Goal: Task Accomplishment & Management: Complete application form

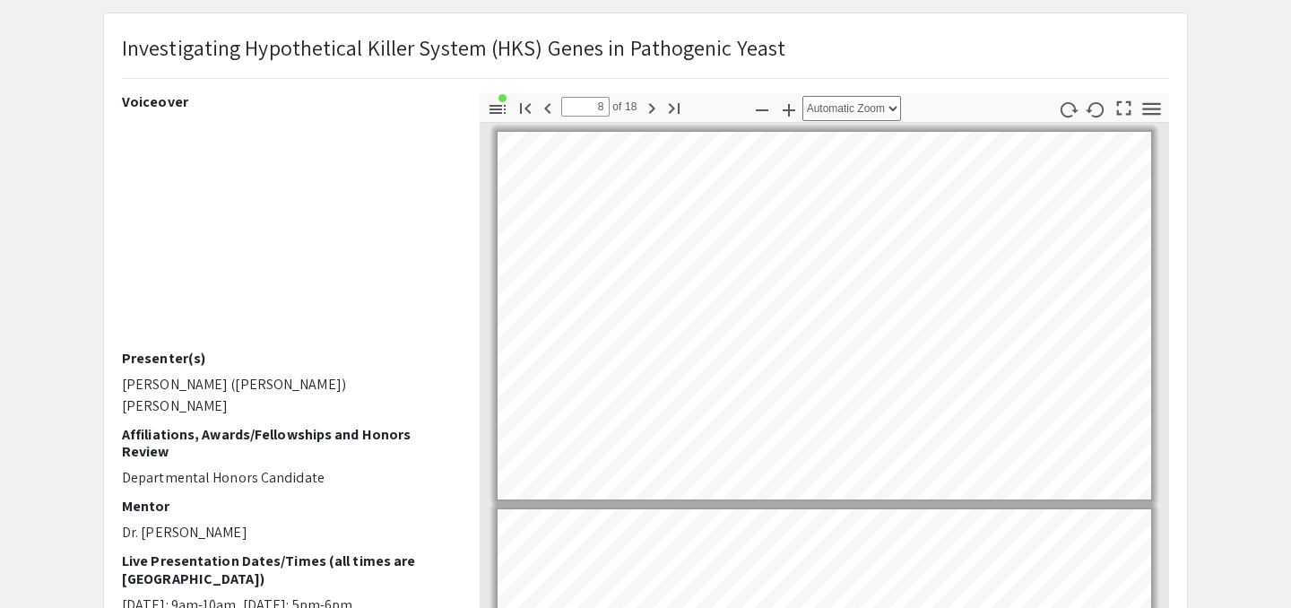
scroll to position [2678, 0]
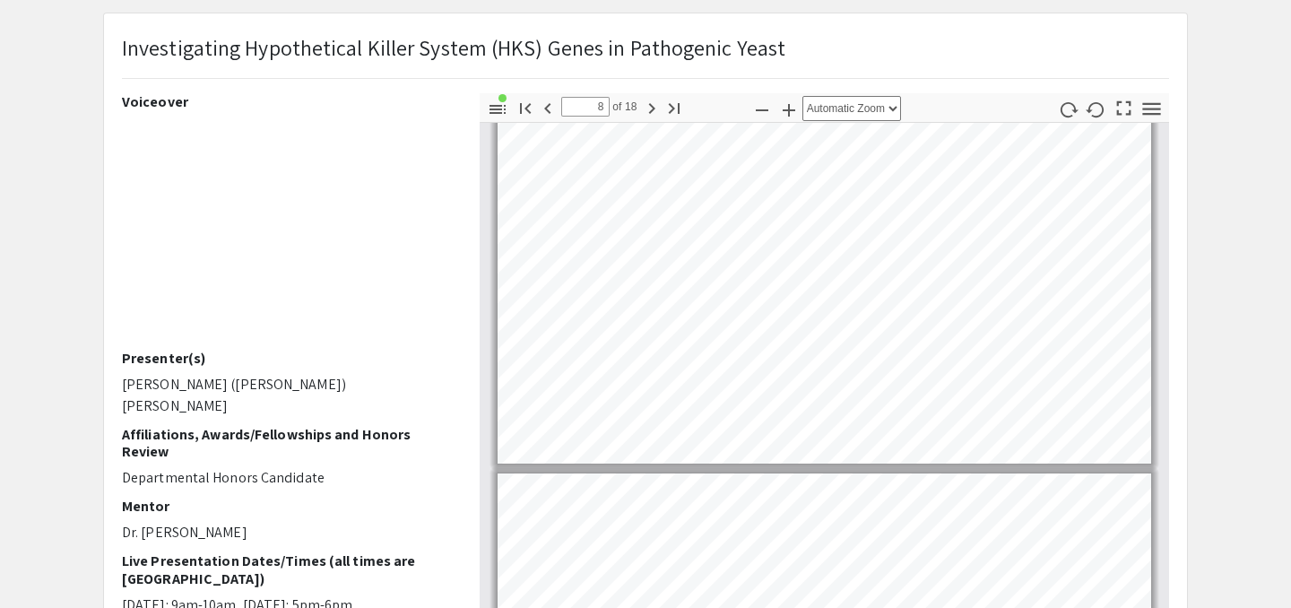
type input "9"
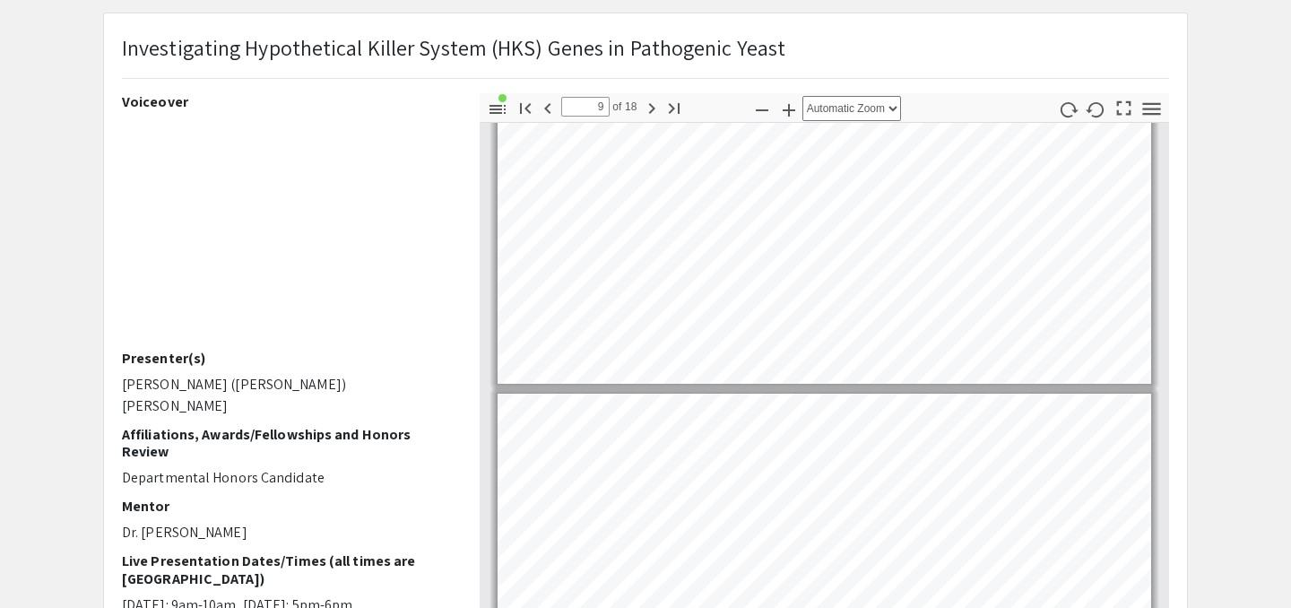
scroll to position [2764, 0]
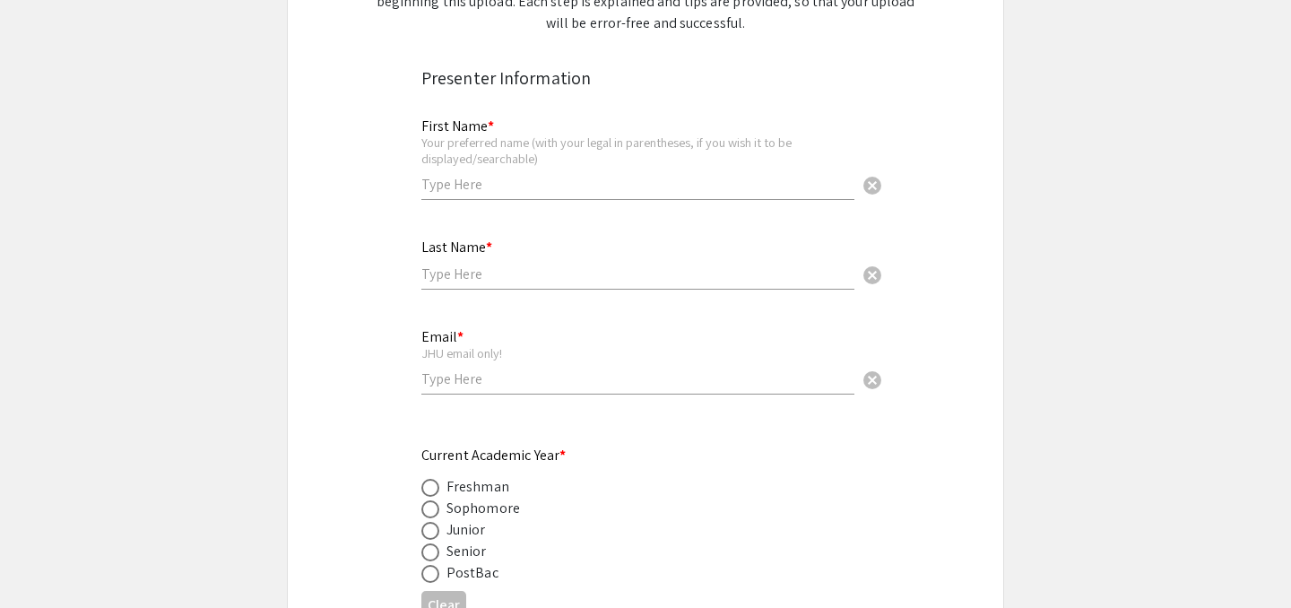
scroll to position [134, 0]
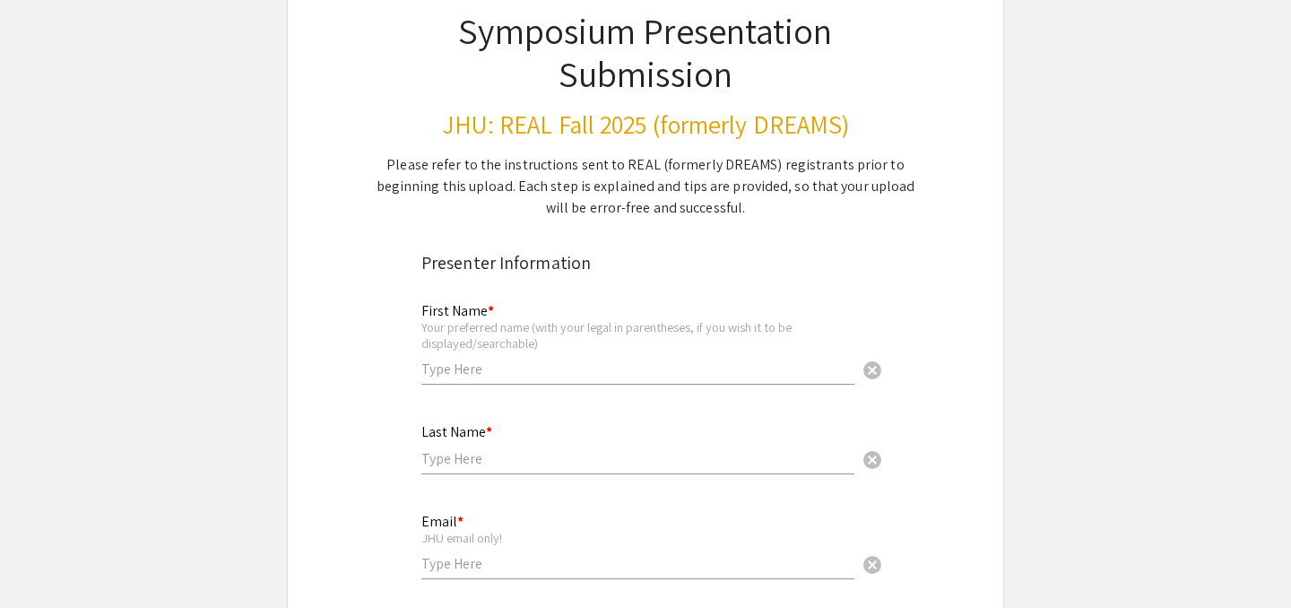
click at [649, 361] on input "text" at bounding box center [637, 368] width 433 height 19
type input "Mehuli"
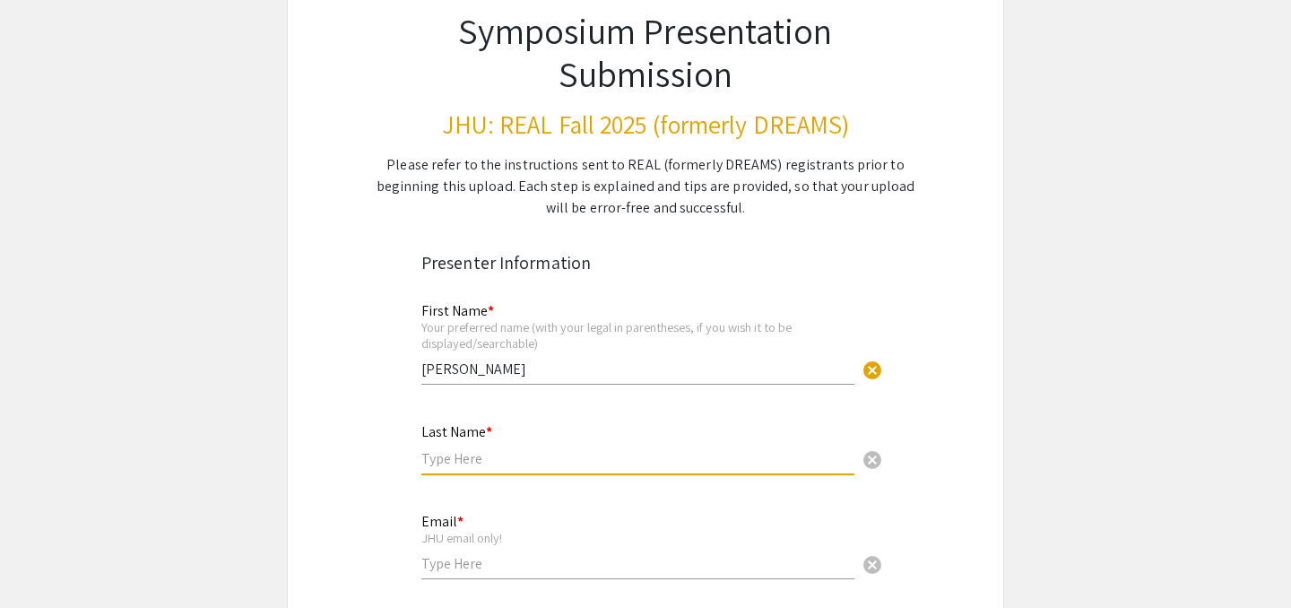
click at [468, 463] on input "text" at bounding box center [637, 458] width 433 height 19
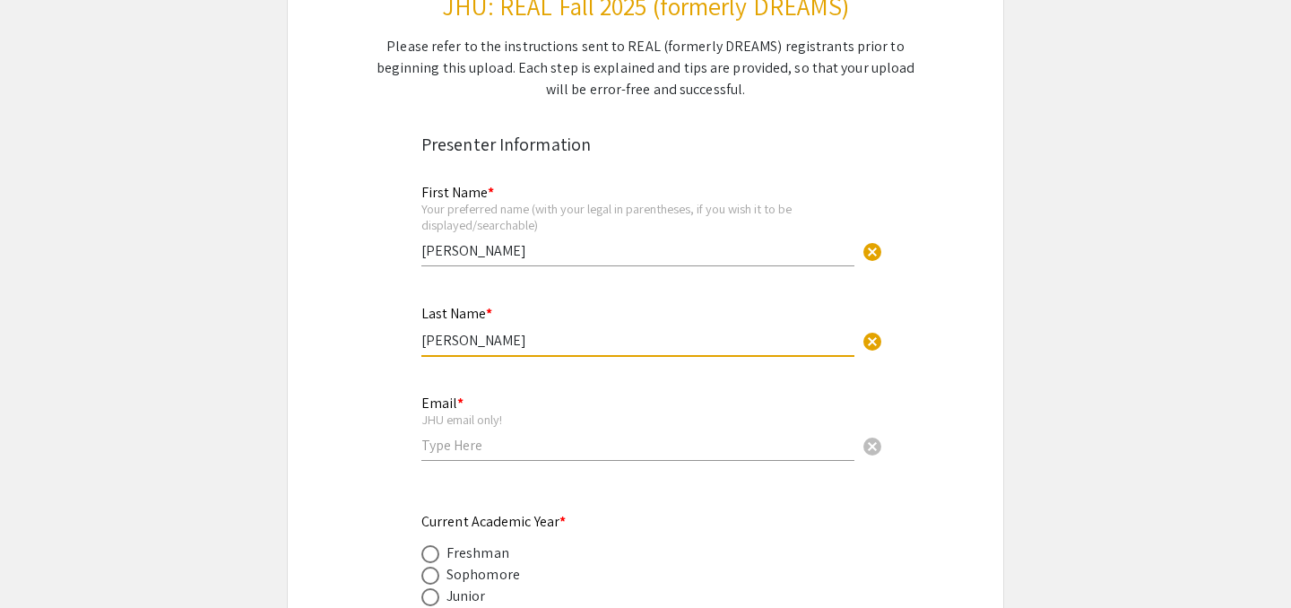
scroll to position [275, 0]
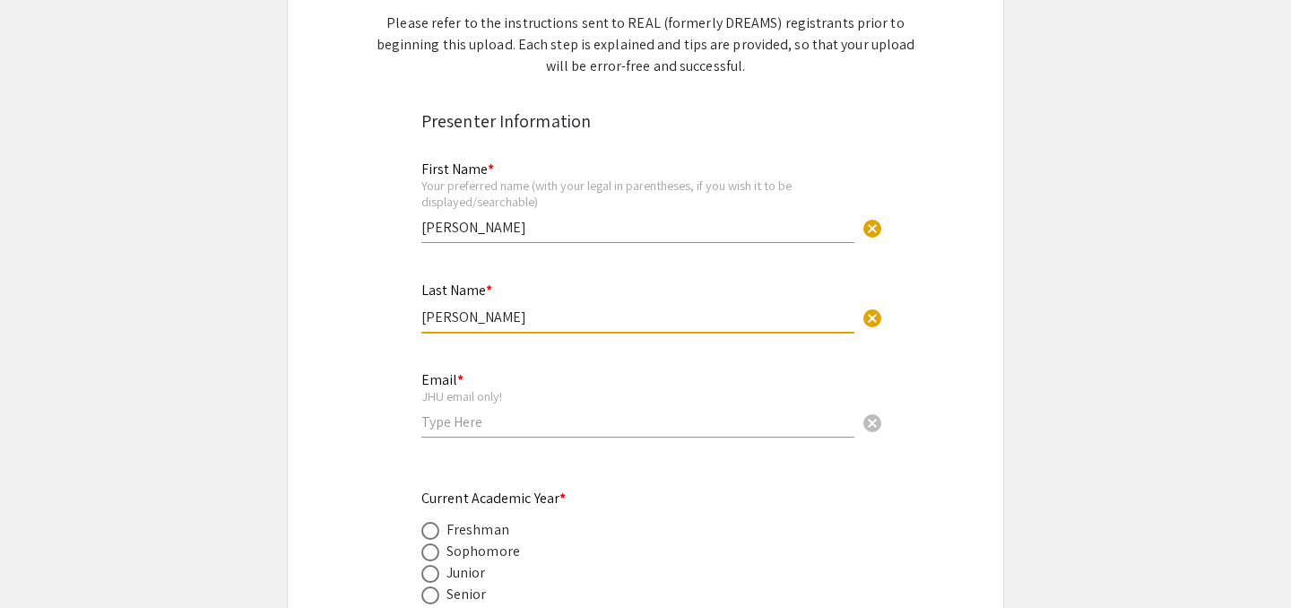
type input "Basu Roy"
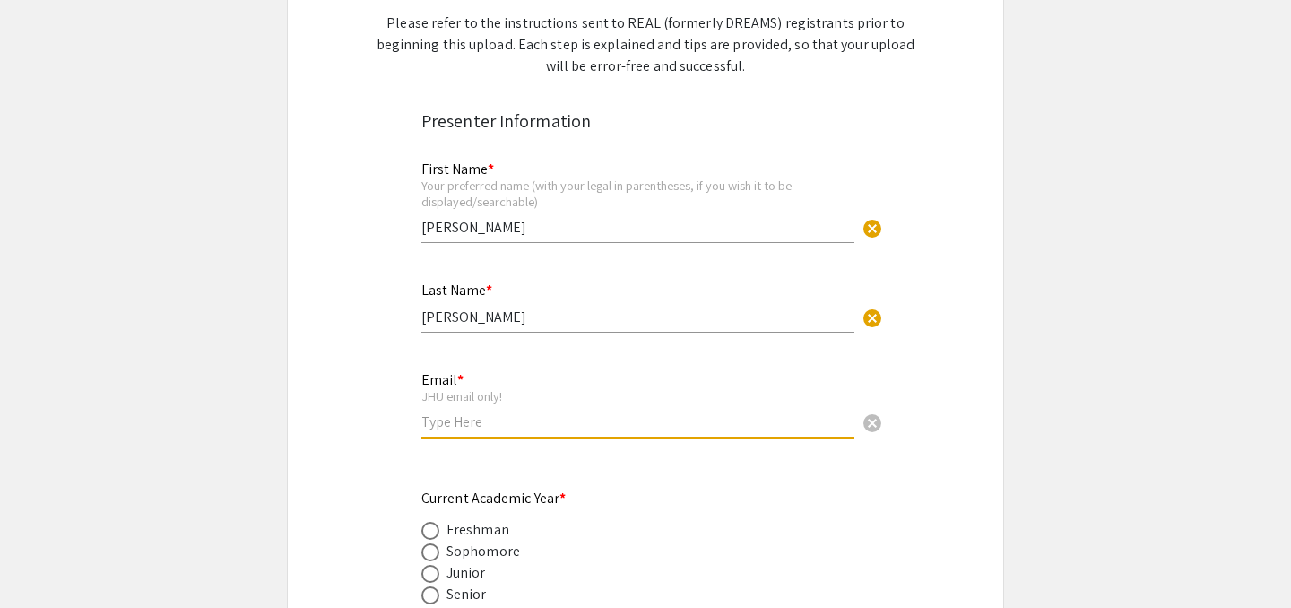
click at [464, 418] on input "email" at bounding box center [637, 421] width 433 height 19
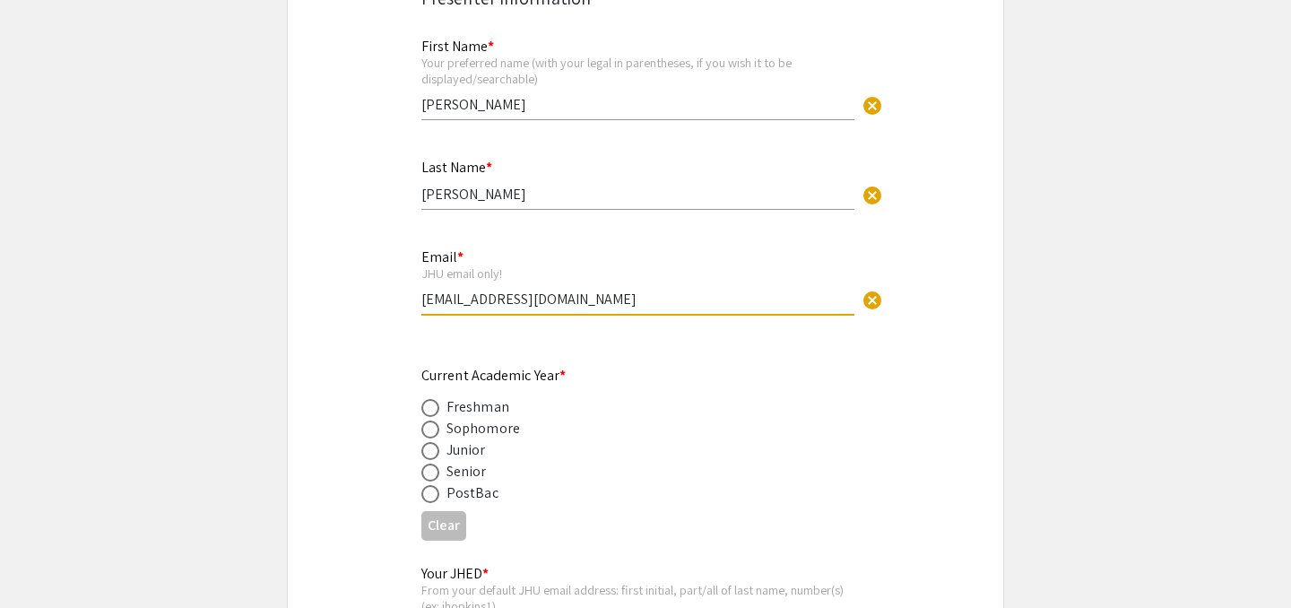
scroll to position [428, 0]
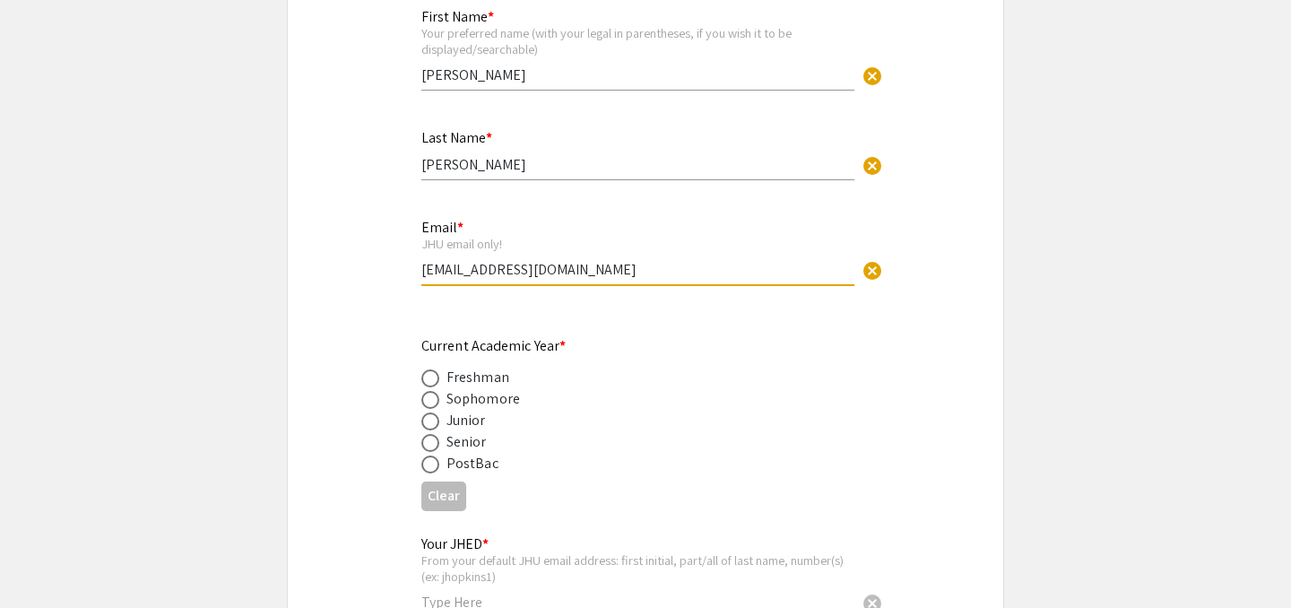
type input "mbasuro1@jh.edu"
click at [435, 445] on span at bounding box center [430, 443] width 18 height 18
click at [435, 445] on input "radio" at bounding box center [430, 443] width 18 height 18
radio input "true"
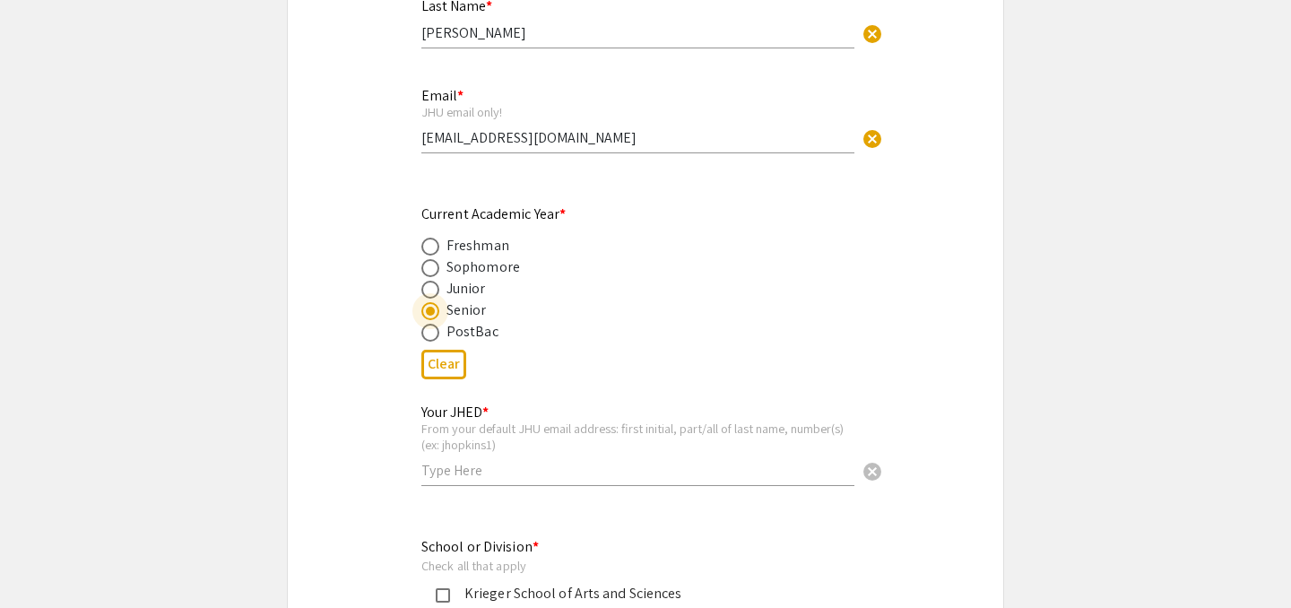
scroll to position [564, 0]
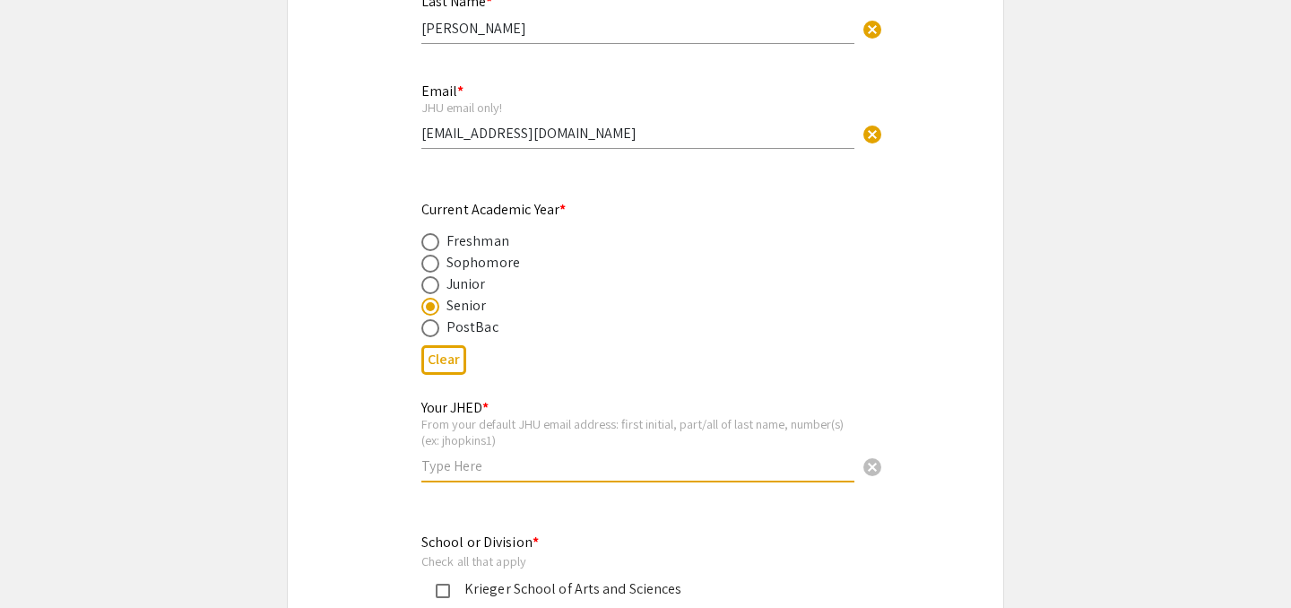
click at [542, 474] on input "text" at bounding box center [637, 465] width 433 height 19
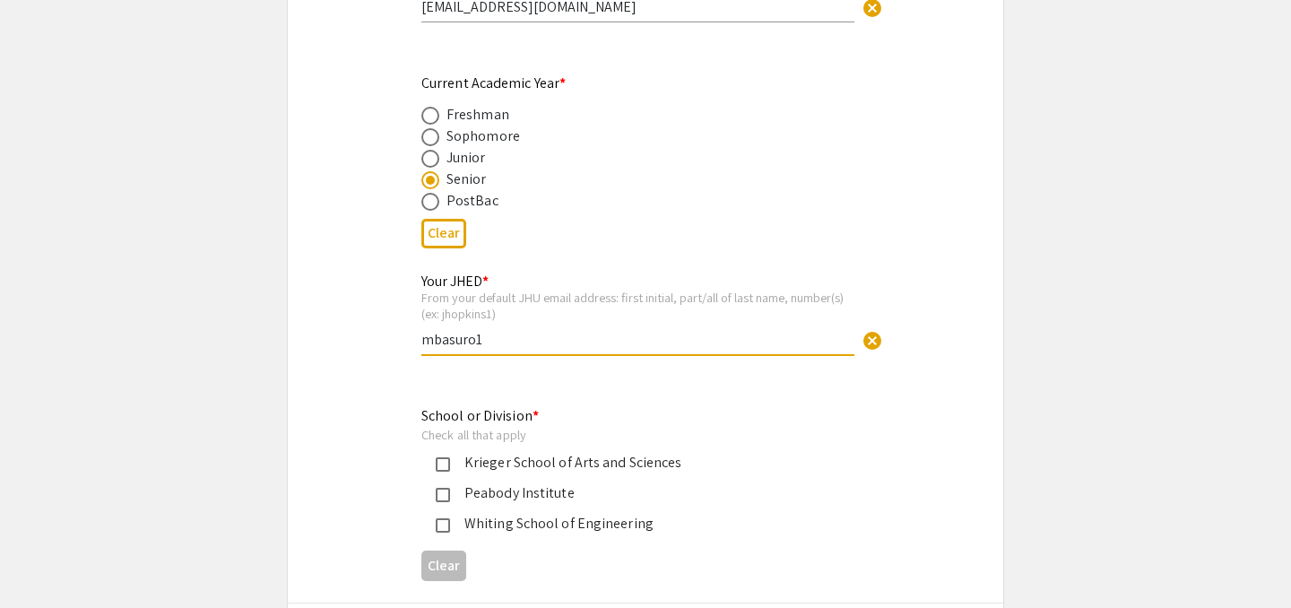
scroll to position [692, 0]
type input "mbasuro1"
click at [598, 462] on div "Krieger School of Arts and Sciences" at bounding box center [638, 461] width 377 height 22
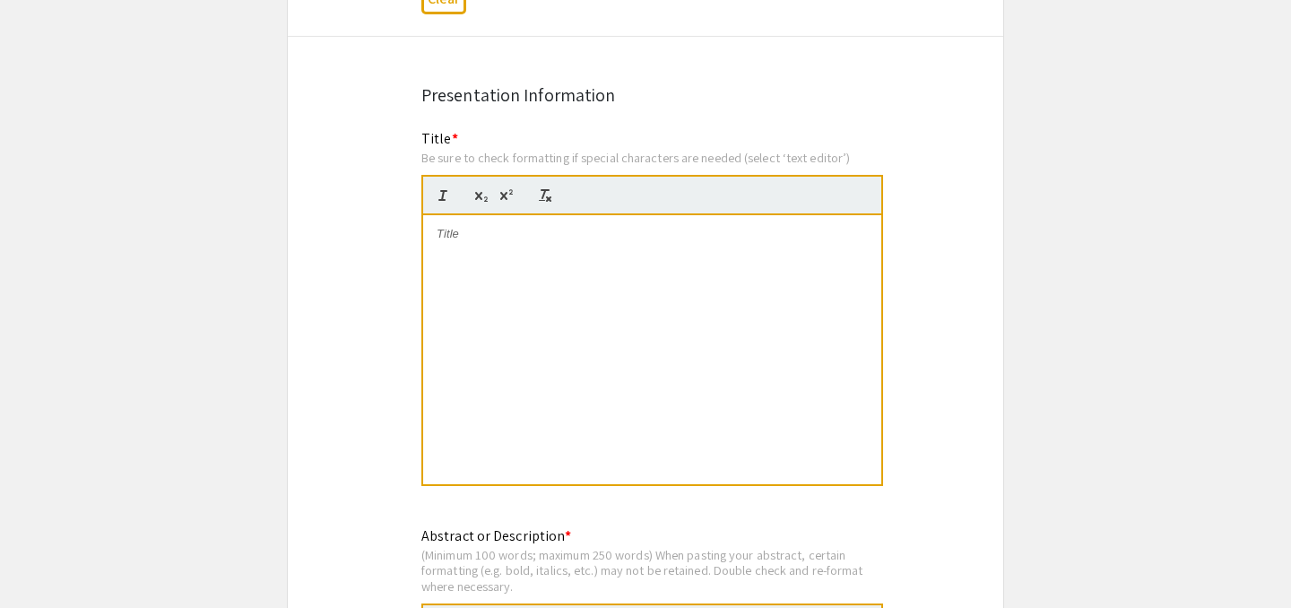
scroll to position [1244, 0]
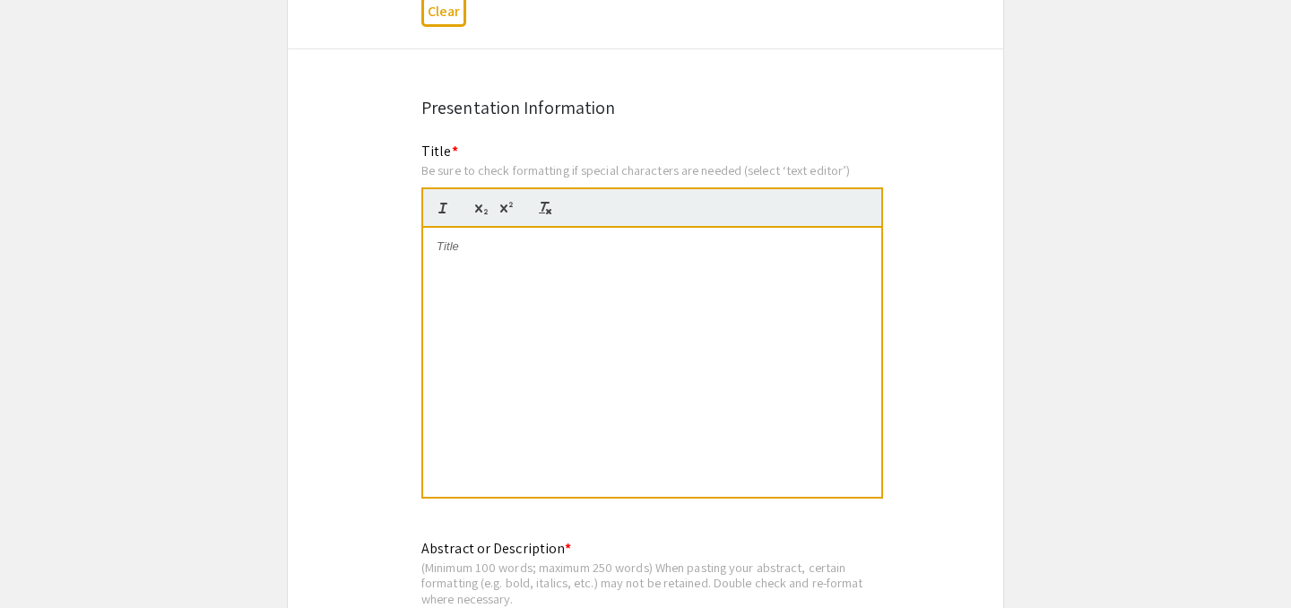
click at [593, 370] on div at bounding box center [652, 362] width 458 height 269
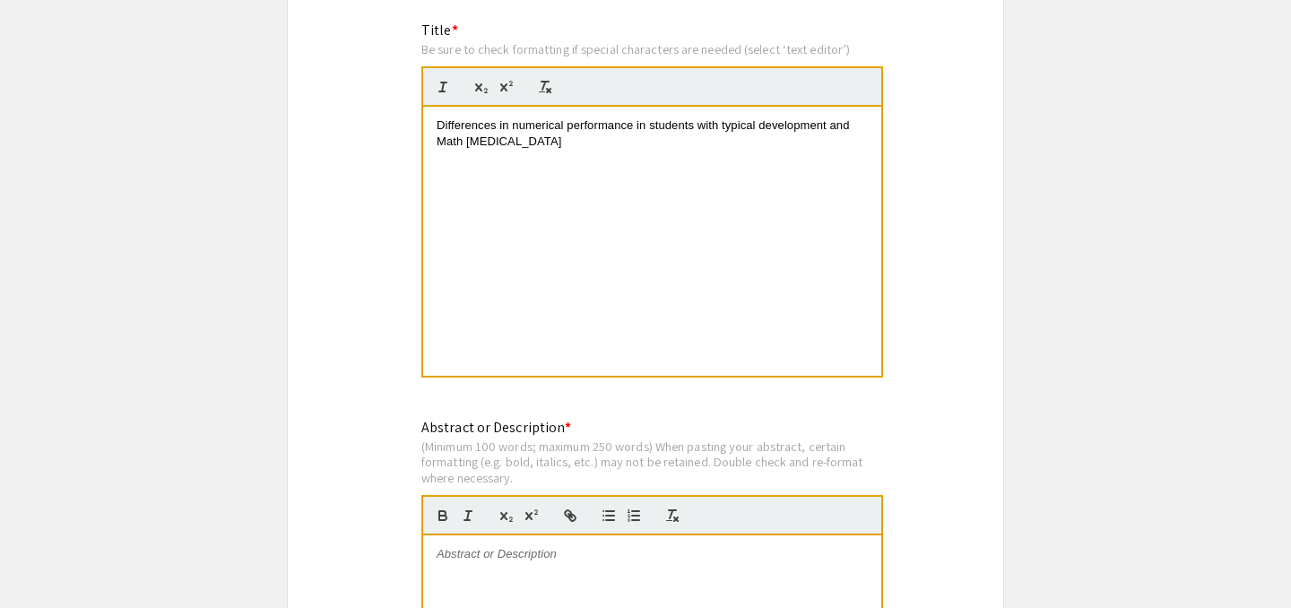
scroll to position [1451, 0]
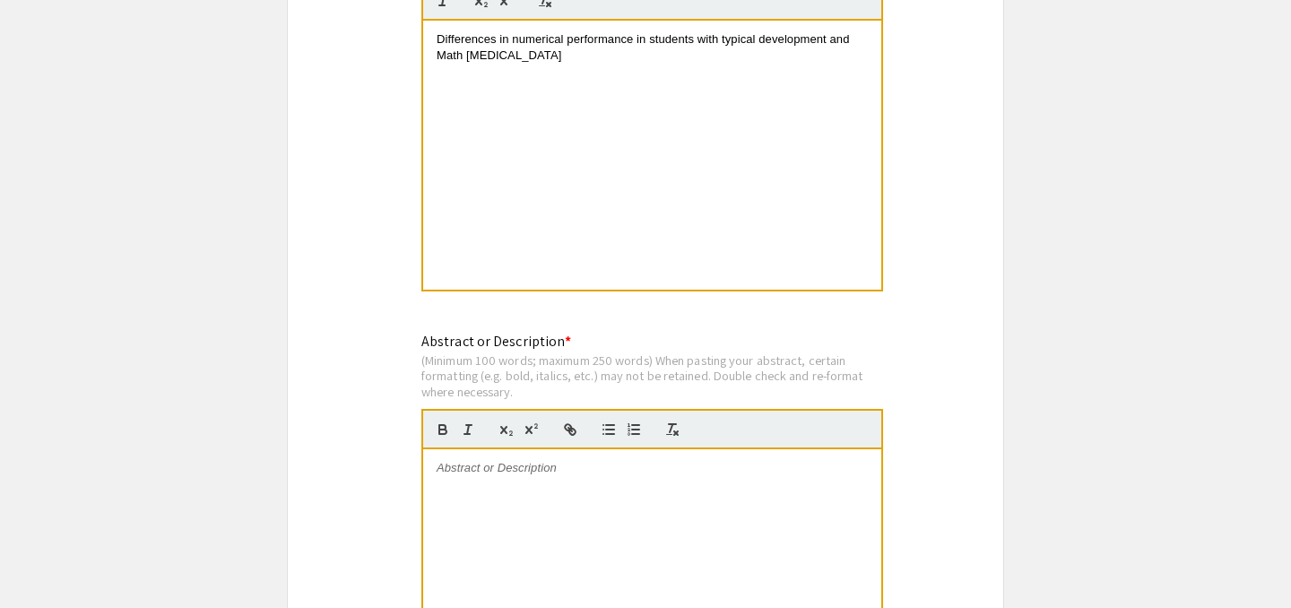
click at [668, 506] on div at bounding box center [652, 583] width 458 height 269
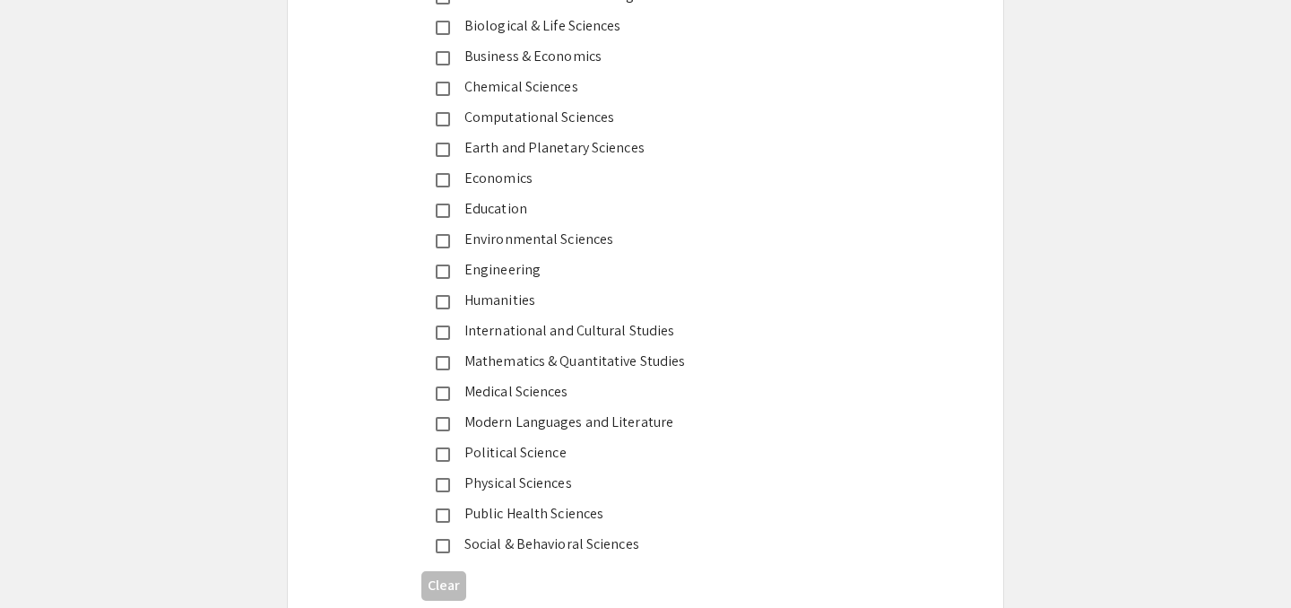
scroll to position [2301, 0]
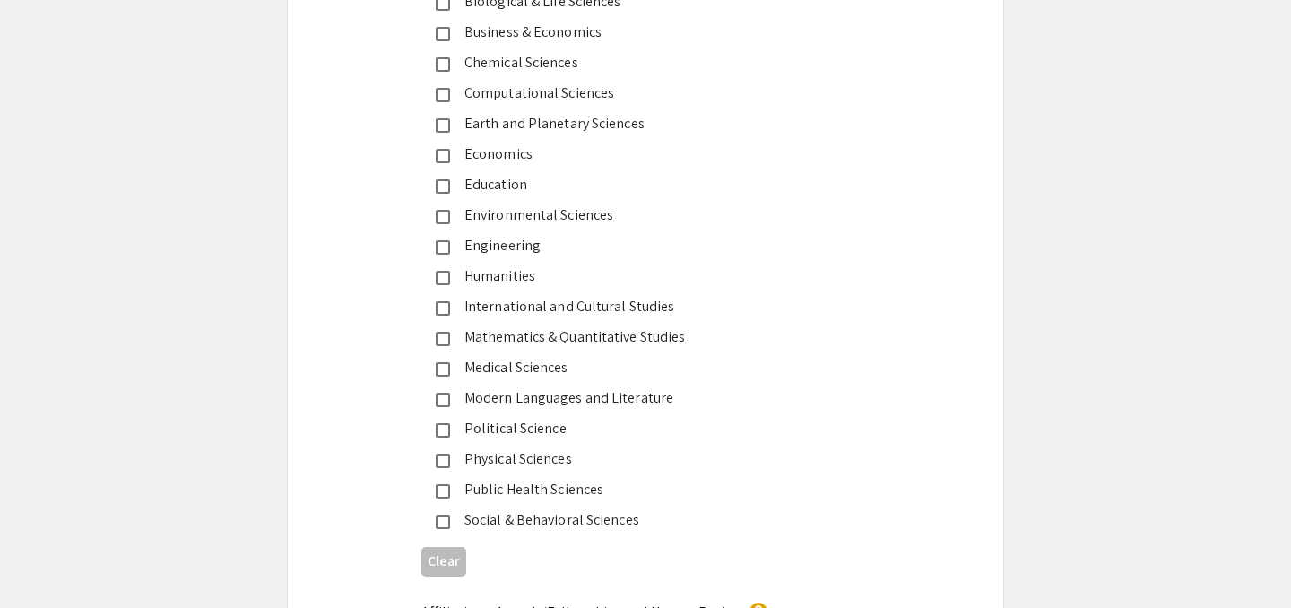
click at [448, 520] on mat-pseudo-checkbox at bounding box center [443, 522] width 14 height 14
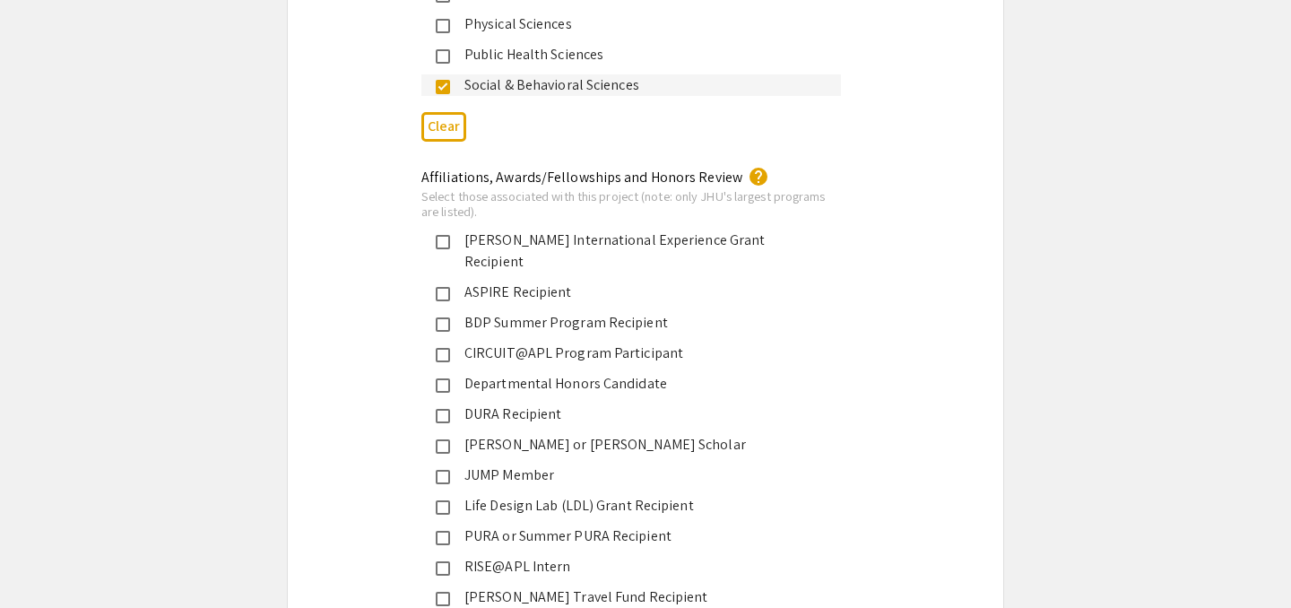
scroll to position [2790, 0]
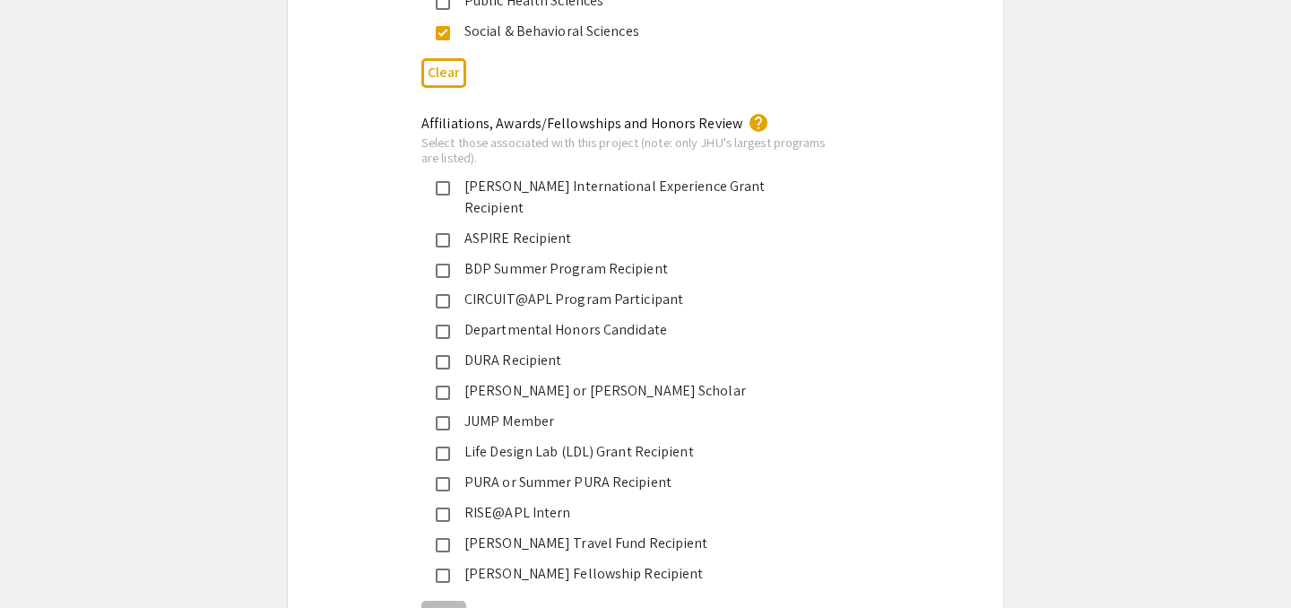
click at [634, 319] on div "Departmental Honors Candidate" at bounding box center [638, 330] width 377 height 22
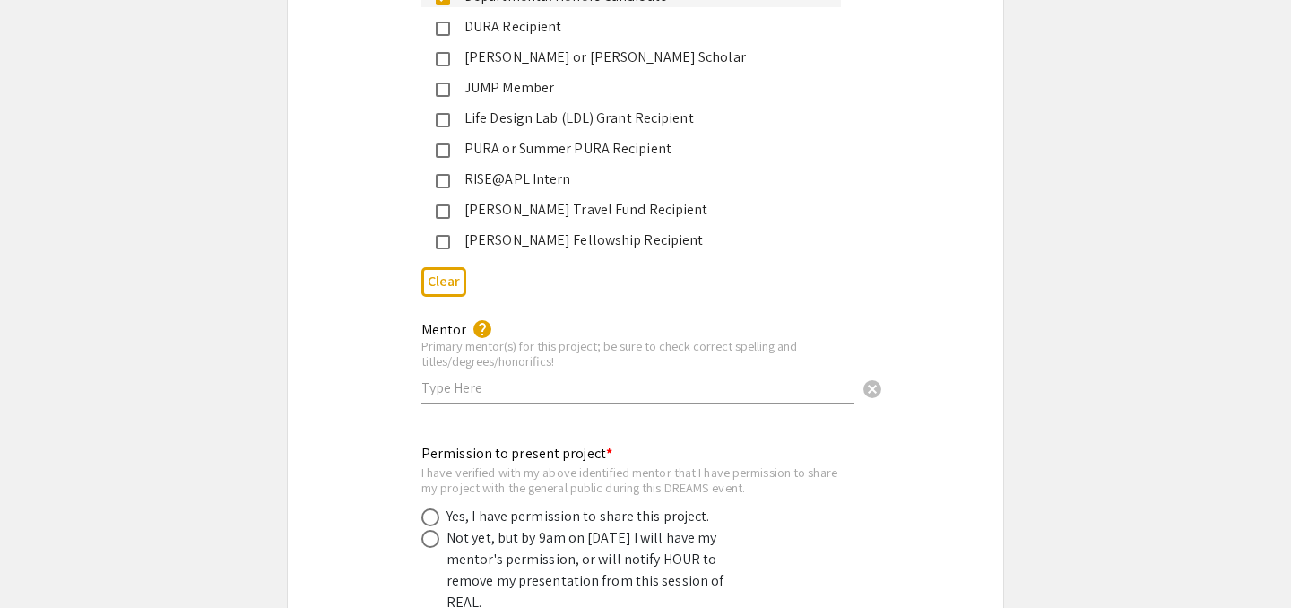
scroll to position [3127, 0]
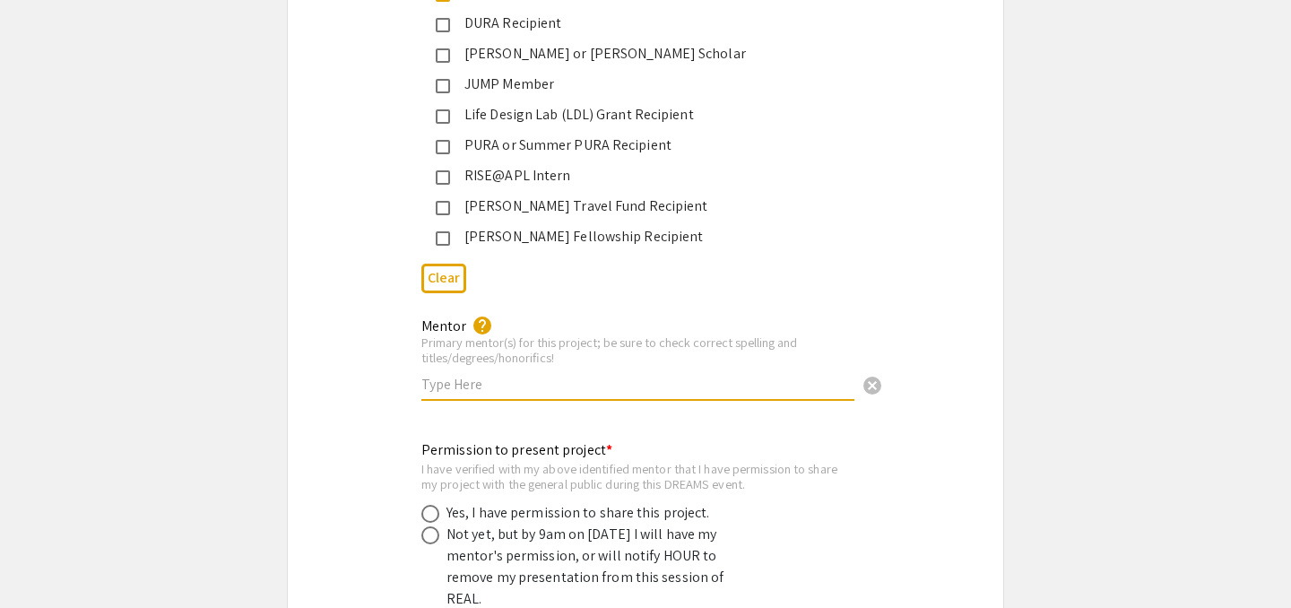
click at [801, 375] on input "text" at bounding box center [637, 384] width 433 height 19
type input "Dr. Justin Halberda"
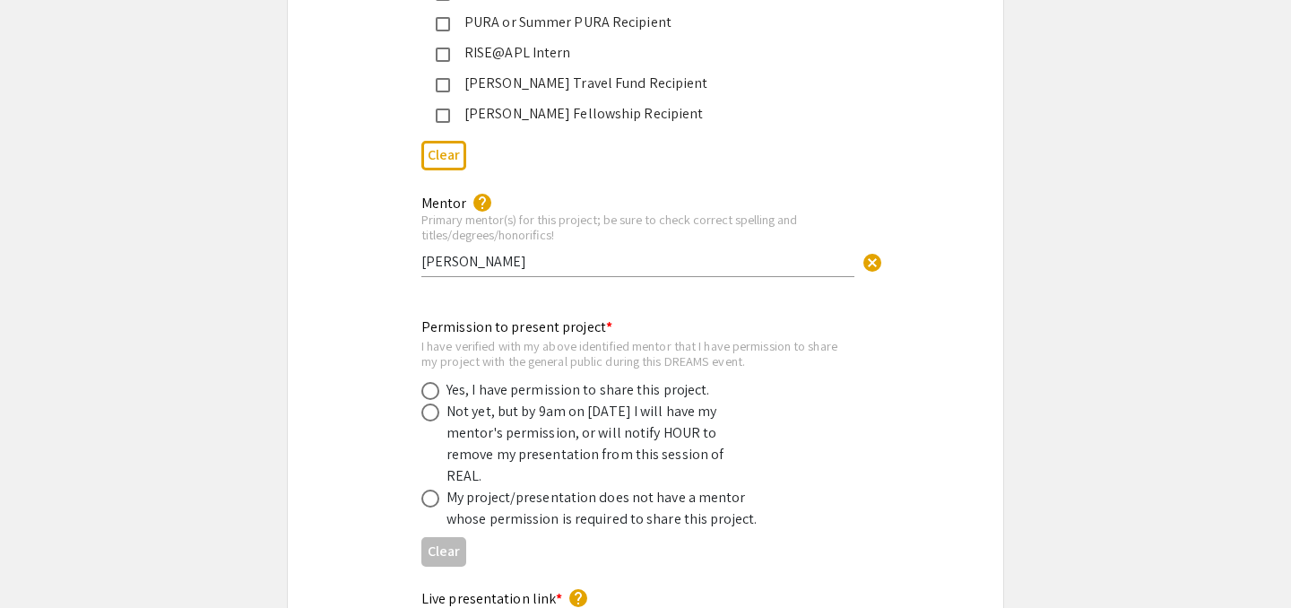
scroll to position [3251, 0]
click at [610, 378] on div "Yes, I have permission to share this project." at bounding box center [578, 389] width 264 height 22
click at [437, 381] on span at bounding box center [430, 390] width 18 height 18
click at [437, 381] on input "radio" at bounding box center [430, 390] width 18 height 18
radio input "true"
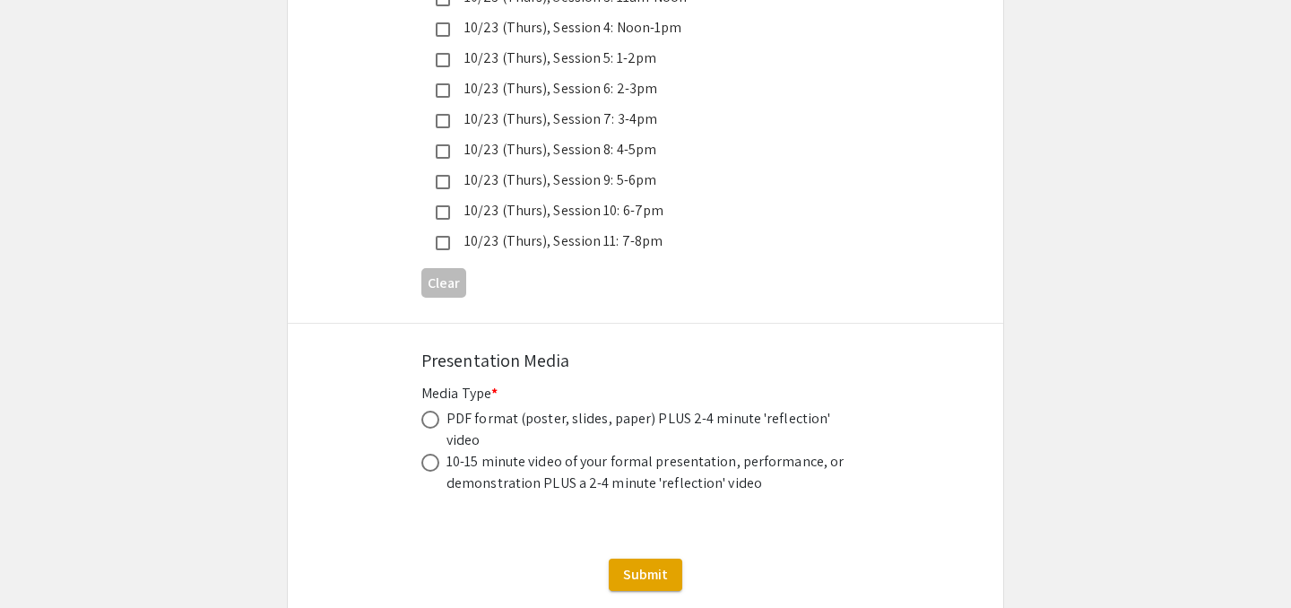
scroll to position [5179, 0]
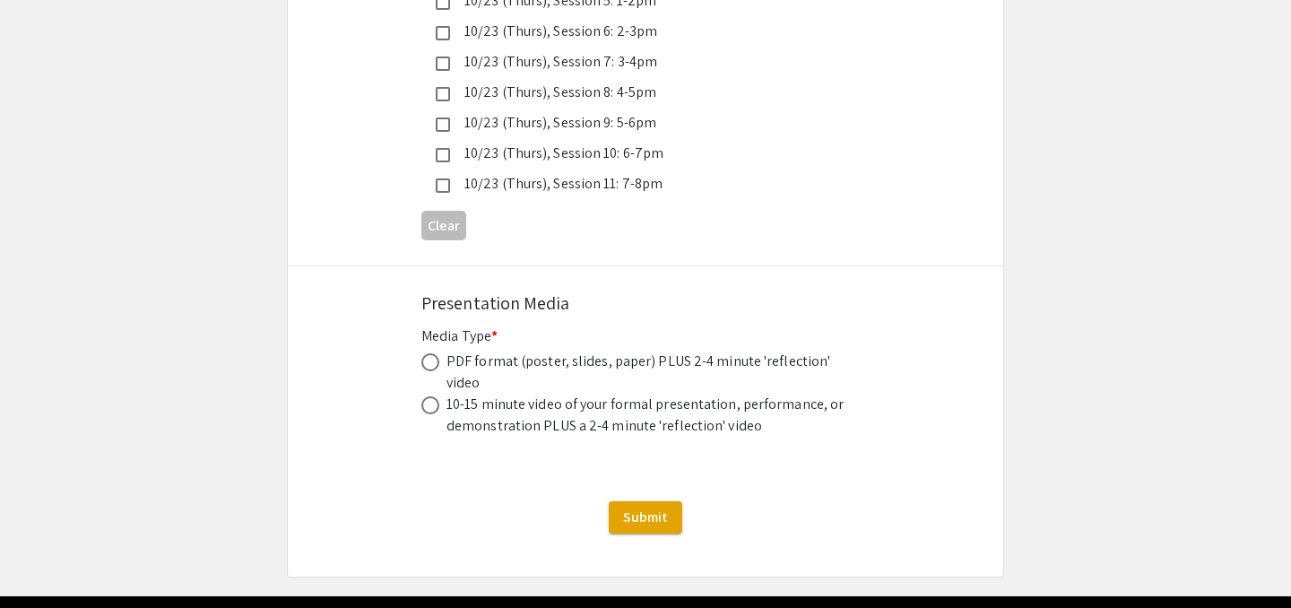
click at [433, 353] on span at bounding box center [430, 362] width 18 height 18
click at [433, 353] on input "radio" at bounding box center [430, 362] width 18 height 18
radio input "true"
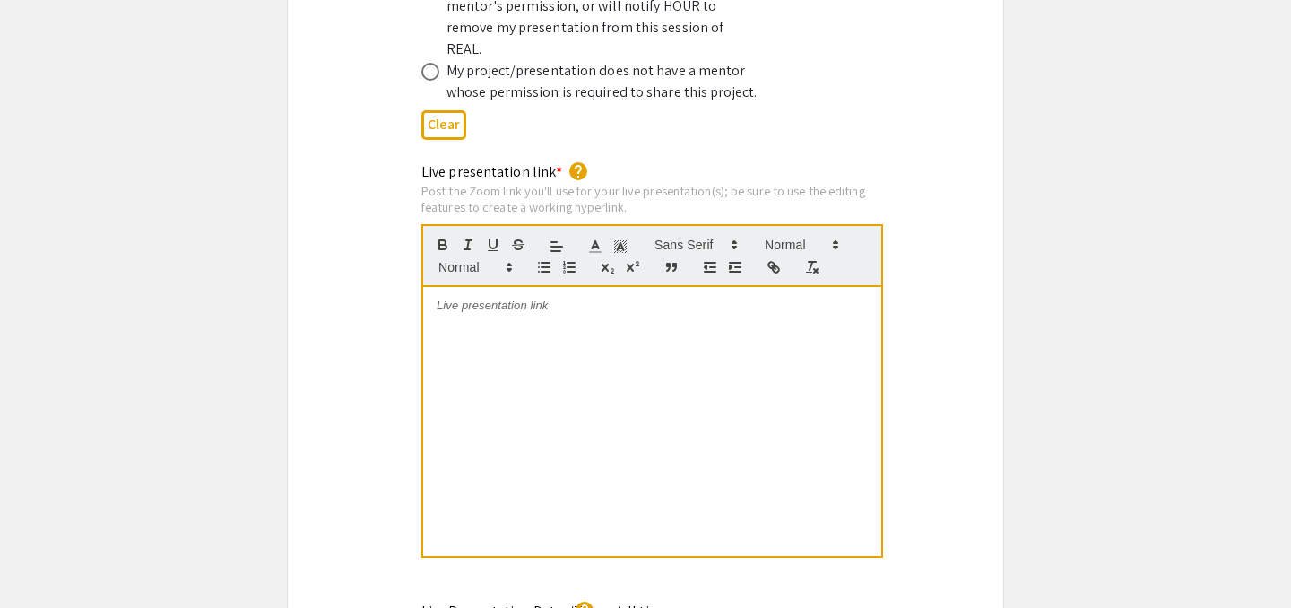
scroll to position [3654, 0]
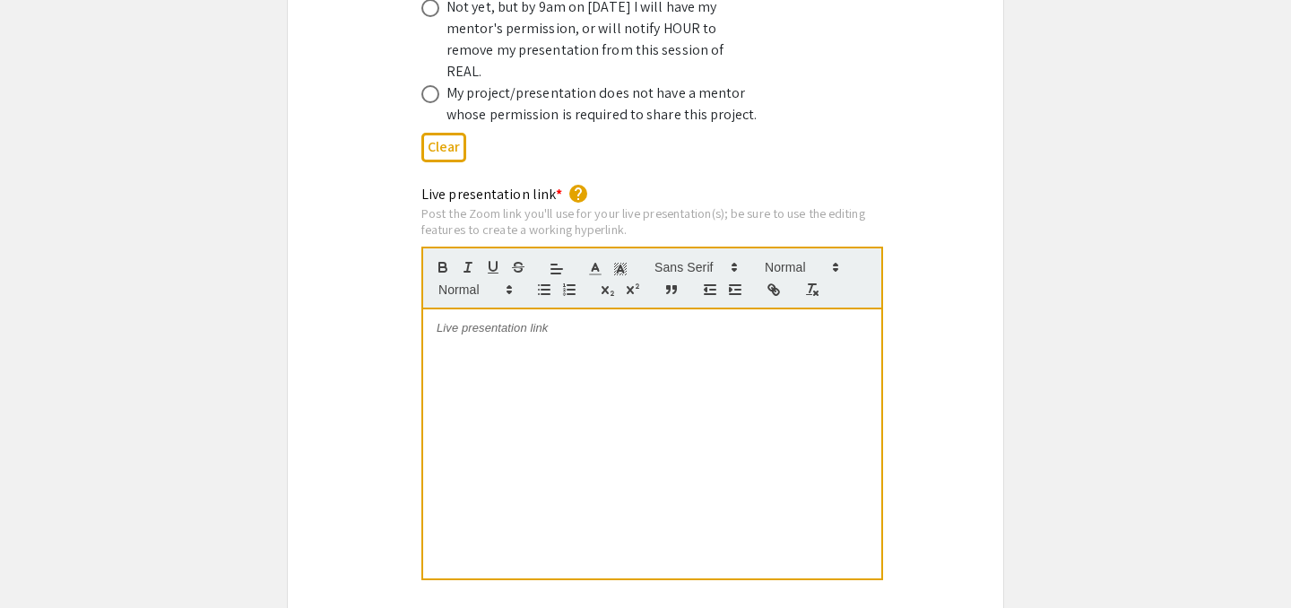
click at [605, 347] on div at bounding box center [652, 443] width 458 height 269
click at [781, 282] on icon "button" at bounding box center [774, 290] width 16 height 16
click at [777, 282] on icon "button" at bounding box center [774, 290] width 16 height 16
click at [436, 309] on div "https://JHUBlueJays.zoom.us/j/9261472048" at bounding box center [652, 443] width 458 height 269
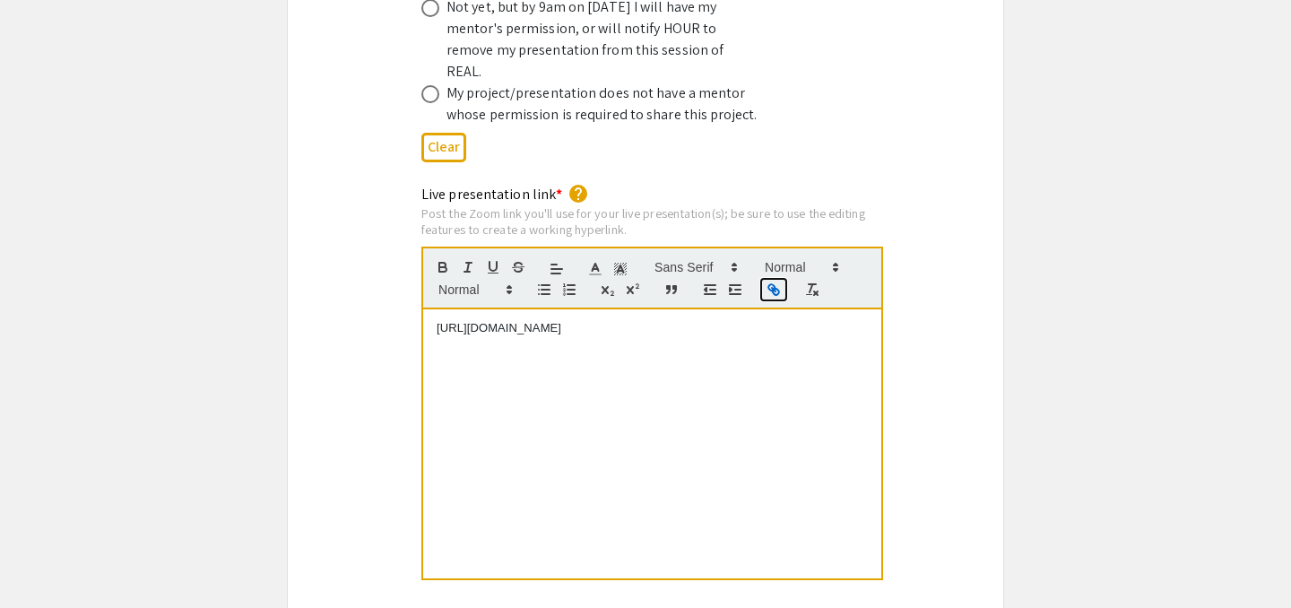
click at [767, 282] on icon "button" at bounding box center [774, 290] width 16 height 16
type input "https://JHUBlueJays.zoom.us/j/9261472048"
click at [659, 289] on link at bounding box center [659, 295] width 41 height 13
click at [848, 357] on div "https://JHUBlueJays.zoom.us/j/9261472048" at bounding box center [652, 443] width 458 height 269
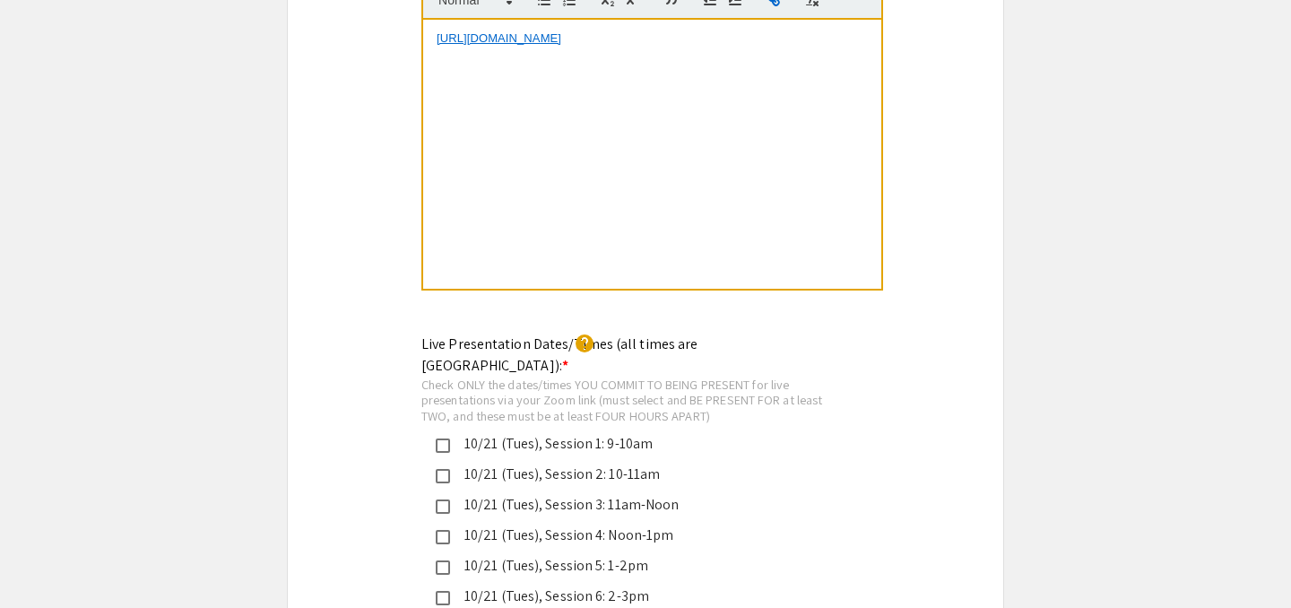
scroll to position [3951, 0]
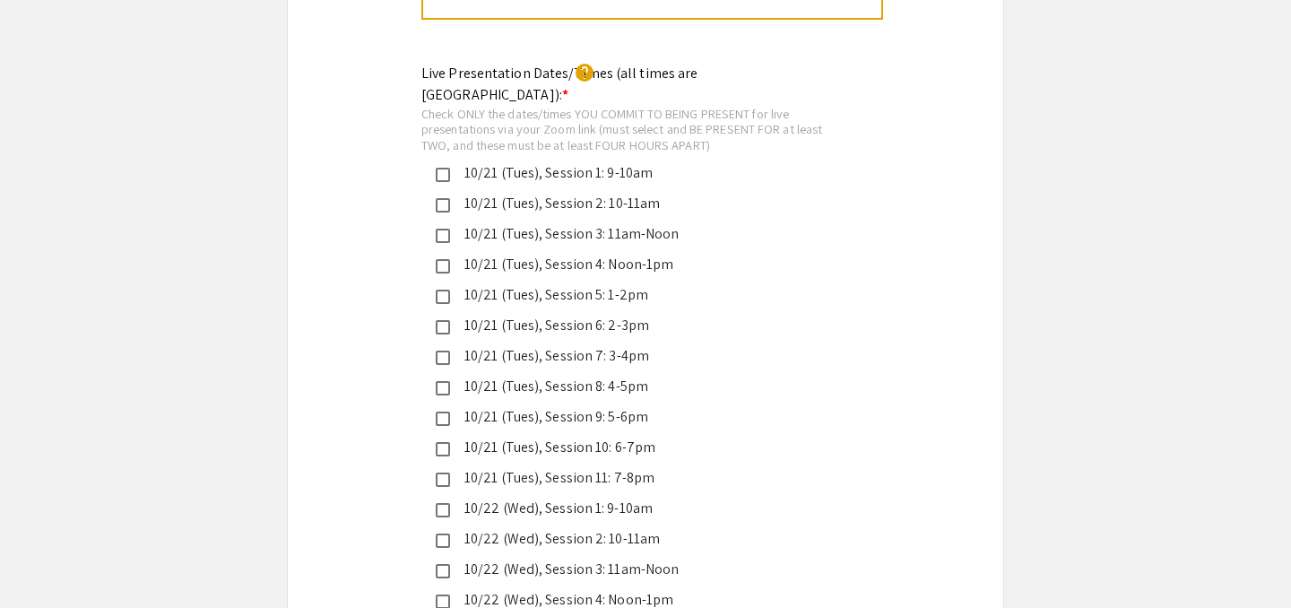
scroll to position [4217, 0]
click at [441, 348] on mat-pseudo-checkbox at bounding box center [443, 355] width 14 height 14
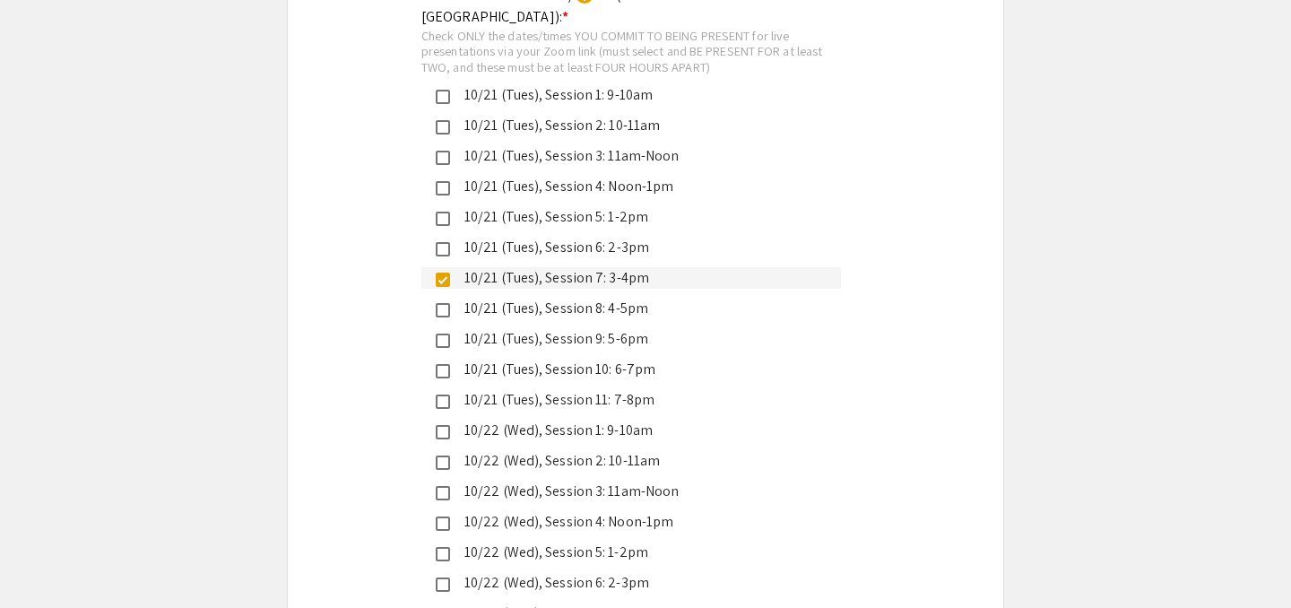
scroll to position [4293, 0]
click at [436, 455] on mat-pseudo-checkbox at bounding box center [443, 462] width 14 height 14
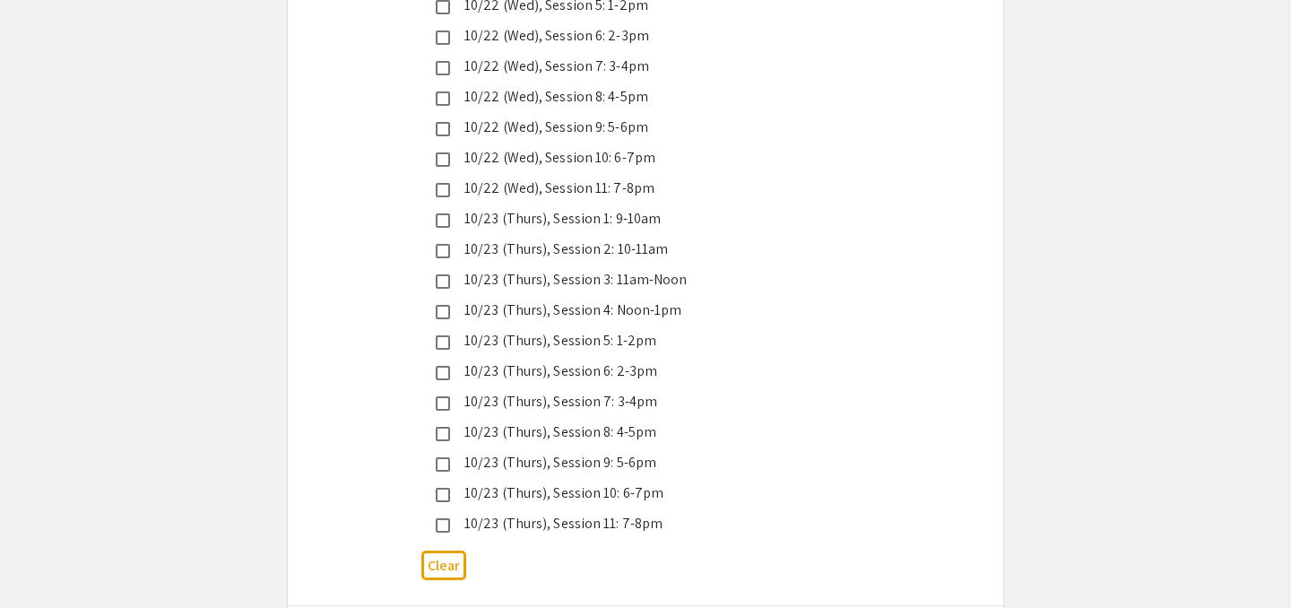
scroll to position [4840, 0]
click at [442, 481] on div "10/23 (Thurs), Session 10: 6-7pm" at bounding box center [631, 492] width 420 height 22
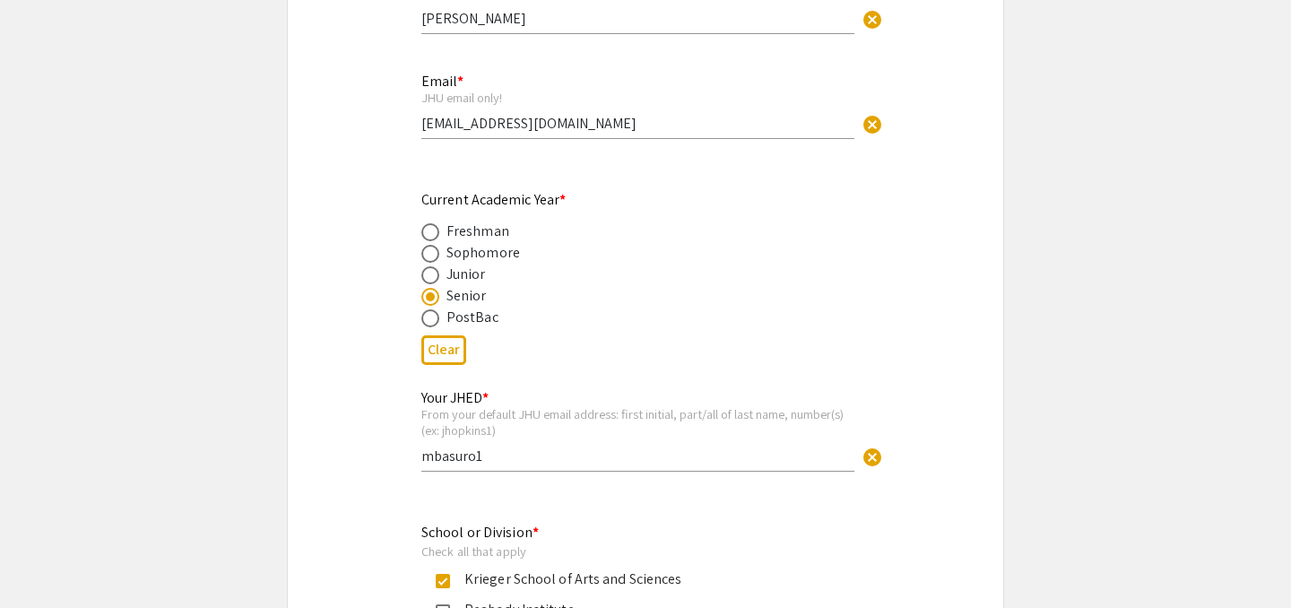
scroll to position [0, 0]
